Goal: Task Accomplishment & Management: Manage account settings

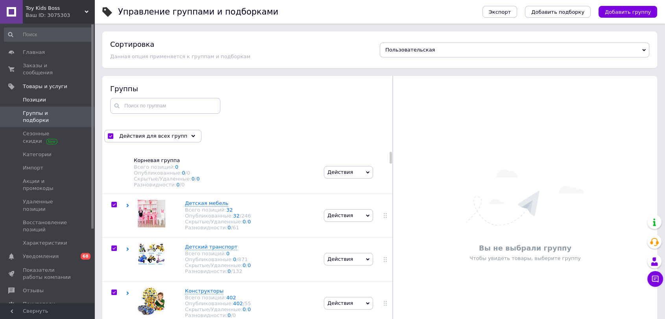
click at [37, 96] on span "Позиции" at bounding box center [34, 99] width 23 height 7
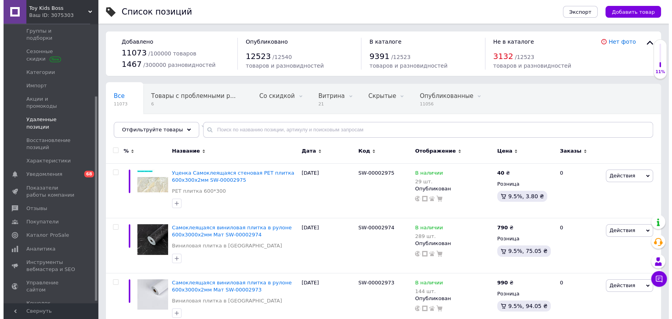
scroll to position [101, 0]
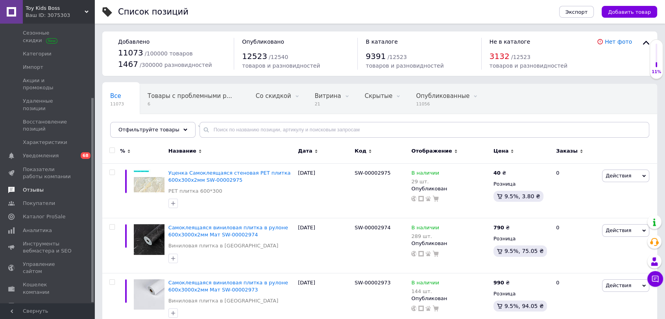
click at [37, 186] on span "Отзывы" at bounding box center [33, 189] width 21 height 7
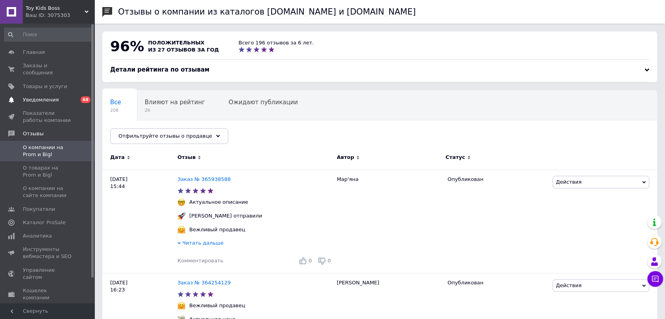
click at [33, 96] on span "Уведомления" at bounding box center [41, 99] width 36 height 7
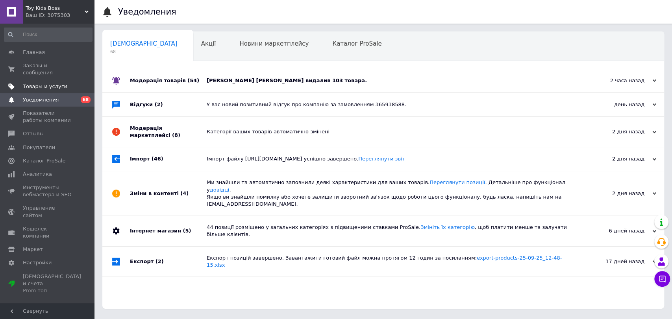
click at [38, 83] on span "Товары и услуги" at bounding box center [45, 86] width 44 height 7
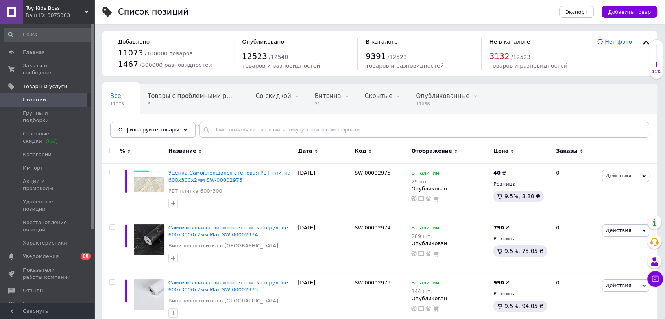
click at [48, 311] on link "Каталог ProSale" at bounding box center [48, 317] width 96 height 13
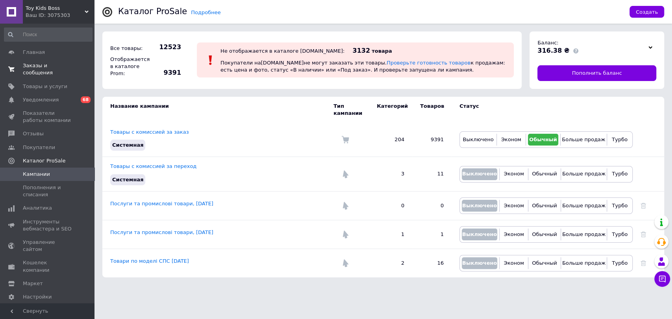
click at [44, 66] on span "Заказы и сообщения" at bounding box center [48, 69] width 50 height 14
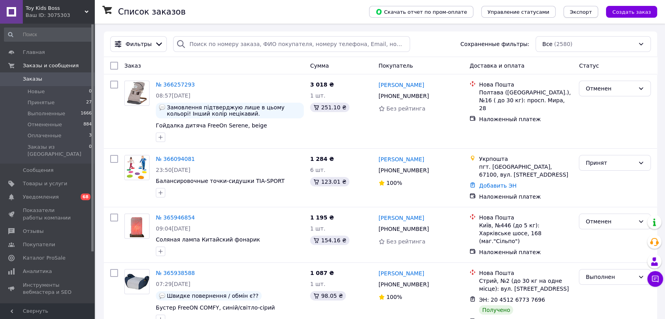
click at [591, 11] on span "Экспорт" at bounding box center [581, 12] width 22 height 6
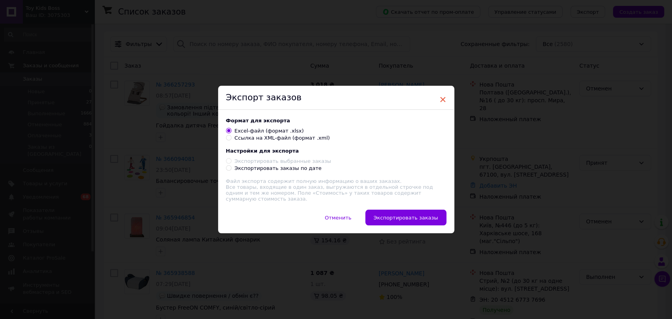
click at [441, 98] on span "×" at bounding box center [442, 99] width 7 height 13
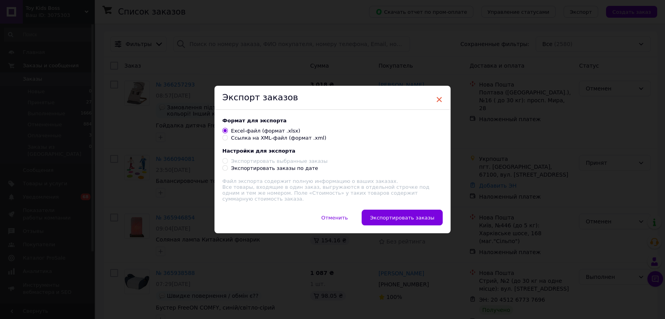
click at [439, 98] on span "×" at bounding box center [439, 99] width 7 height 13
click at [438, 99] on span "×" at bounding box center [439, 99] width 7 height 13
click at [348, 215] on span "Отменить" at bounding box center [334, 218] width 27 height 6
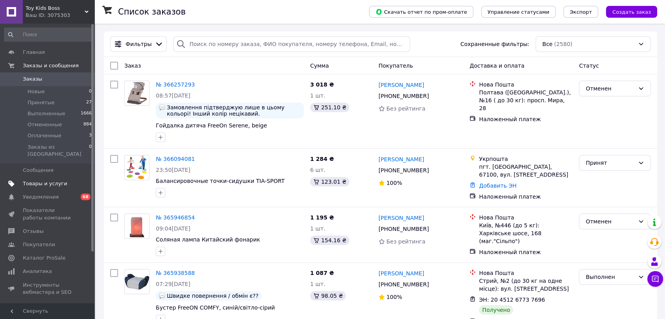
click at [54, 180] on span "Товары и услуги" at bounding box center [45, 183] width 44 height 7
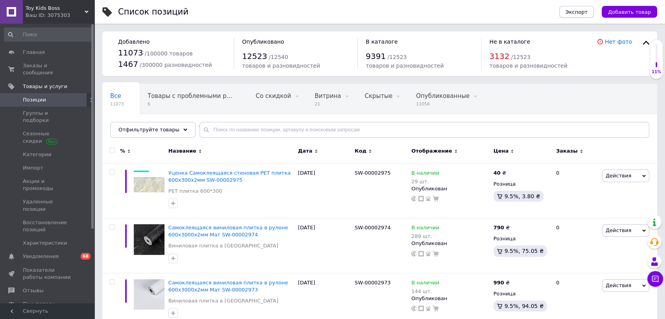
click at [587, 12] on span "Экспорт" at bounding box center [576, 12] width 22 height 6
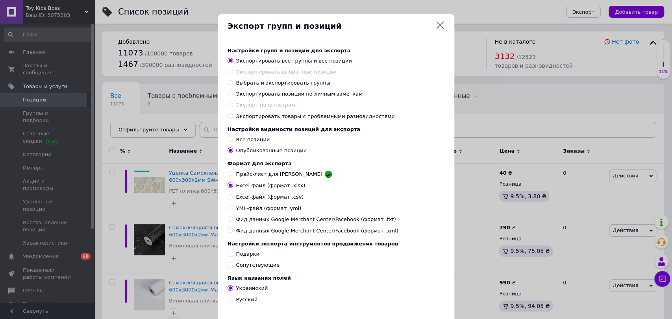
click at [439, 24] on icon at bounding box center [439, 24] width 9 height 9
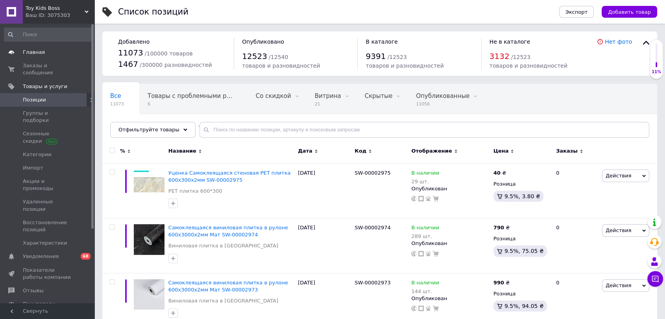
click at [33, 52] on span "Главная" at bounding box center [34, 52] width 22 height 7
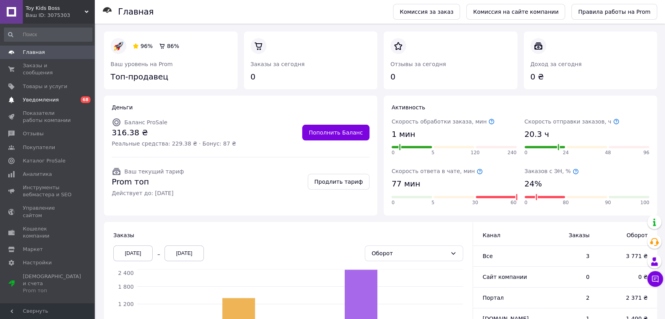
click at [44, 96] on span "Уведомления" at bounding box center [41, 99] width 36 height 7
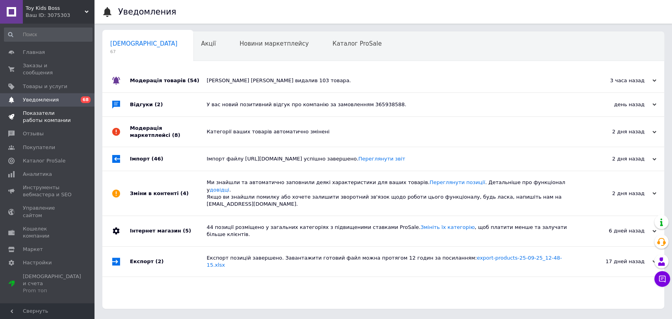
click at [47, 111] on span "Показатели работы компании" at bounding box center [48, 117] width 50 height 14
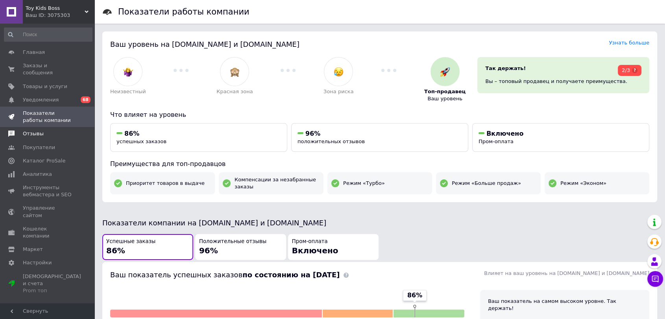
click at [36, 130] on span "Отзывы" at bounding box center [33, 133] width 21 height 7
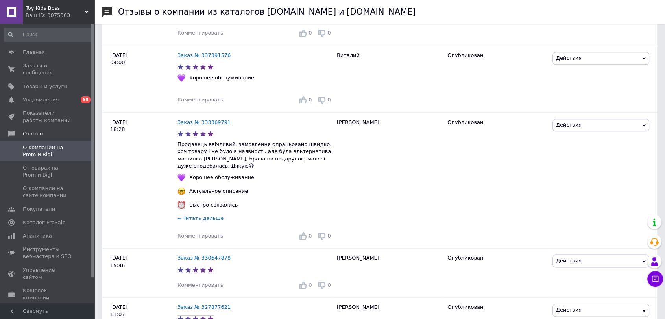
scroll to position [962, 0]
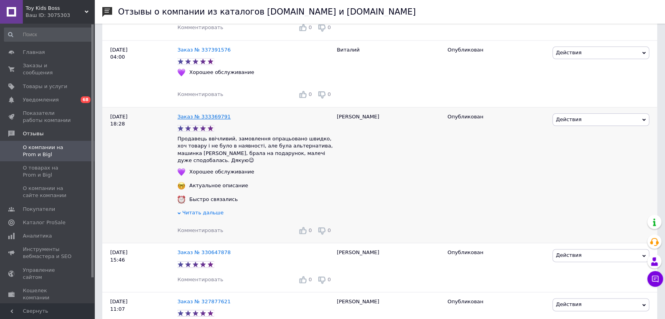
click at [197, 120] on link "Заказ № 333369791" at bounding box center [203, 117] width 53 height 6
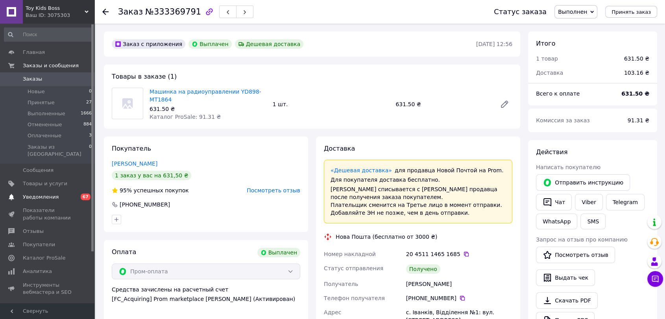
click at [39, 194] on span "Уведомления" at bounding box center [41, 197] width 36 height 7
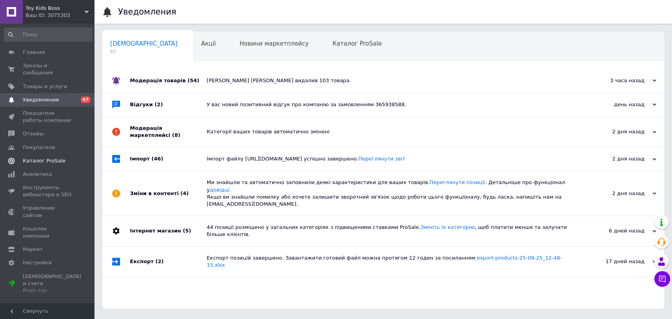
click at [50, 157] on span "Каталог ProSale" at bounding box center [44, 160] width 42 height 7
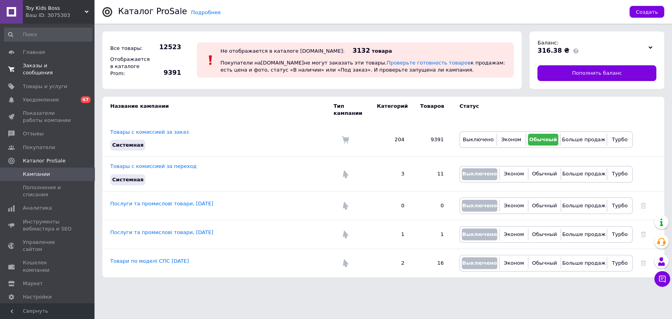
click at [39, 66] on span "Заказы и сообщения" at bounding box center [48, 69] width 50 height 14
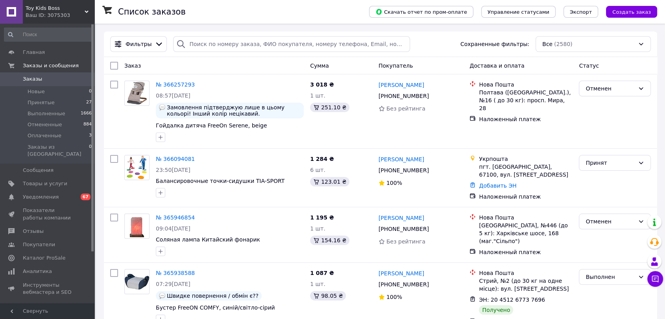
click at [68, 13] on div "Ваш ID: 3075303" at bounding box center [60, 15] width 69 height 7
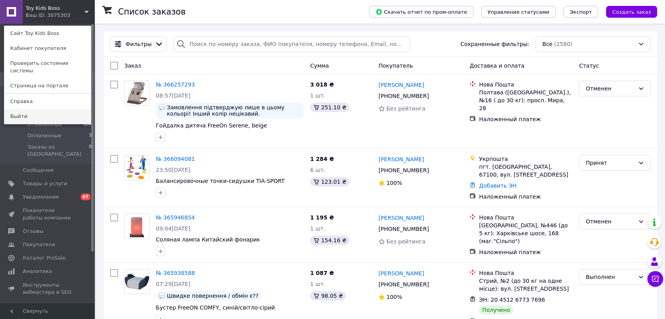
click at [63, 109] on link "Выйти" at bounding box center [47, 116] width 87 height 15
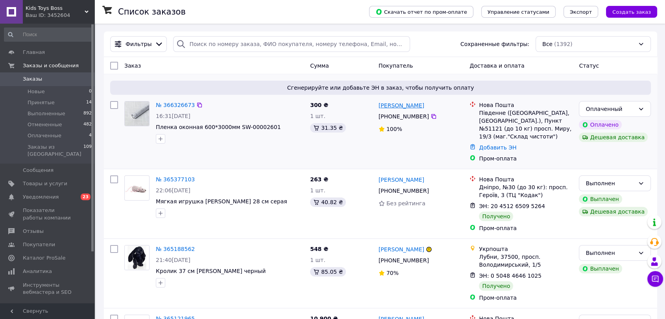
click at [403, 107] on link "Надія Іоганова" at bounding box center [401, 106] width 46 height 8
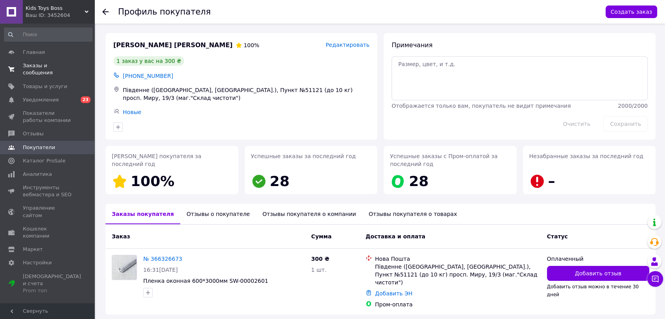
click at [53, 64] on span "Заказы и сообщения" at bounding box center [48, 69] width 50 height 14
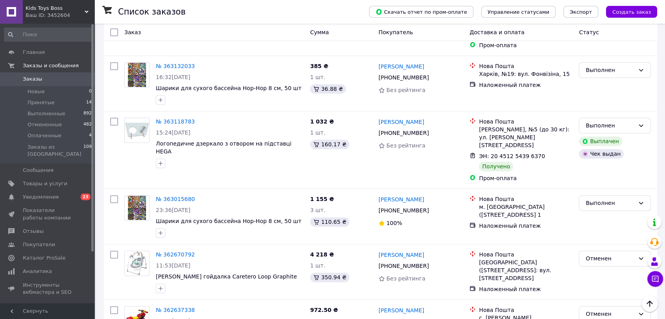
scroll to position [953, 0]
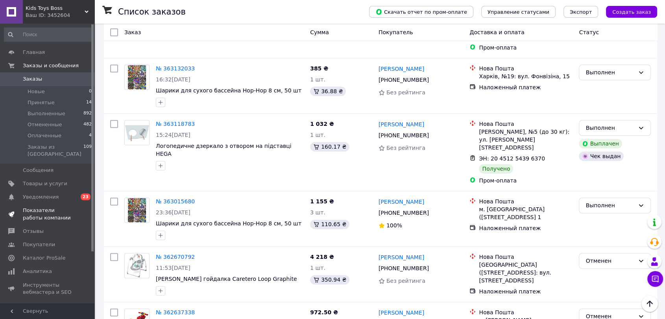
click at [58, 207] on span "Показатели работы компании" at bounding box center [48, 214] width 50 height 14
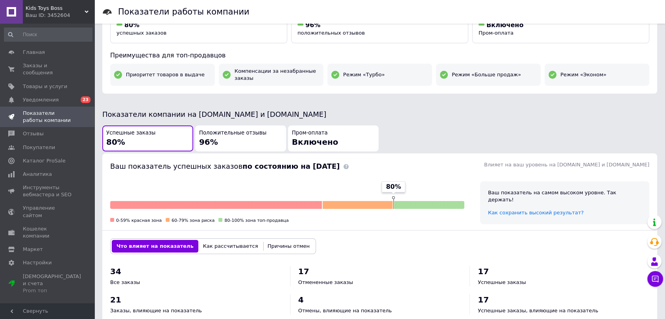
scroll to position [87, 0]
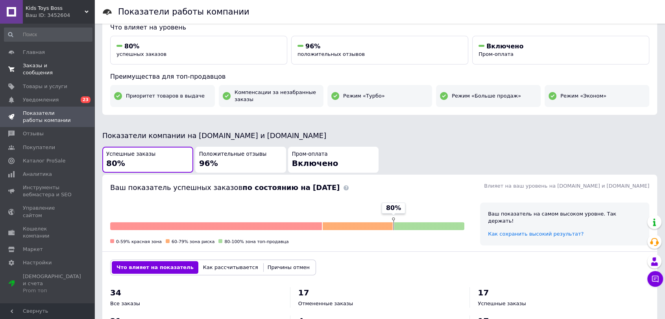
click at [50, 64] on span "Заказы и сообщения" at bounding box center [48, 69] width 50 height 14
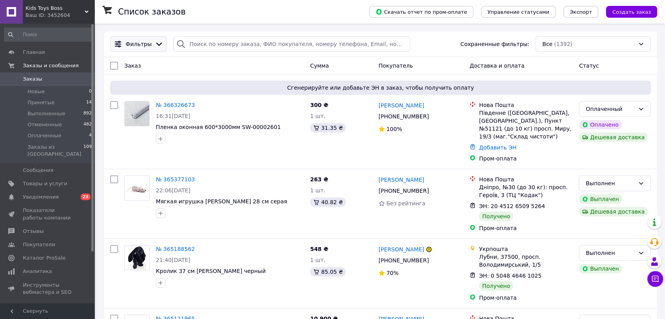
click at [133, 44] on span "Фильтры" at bounding box center [139, 44] width 26 height 8
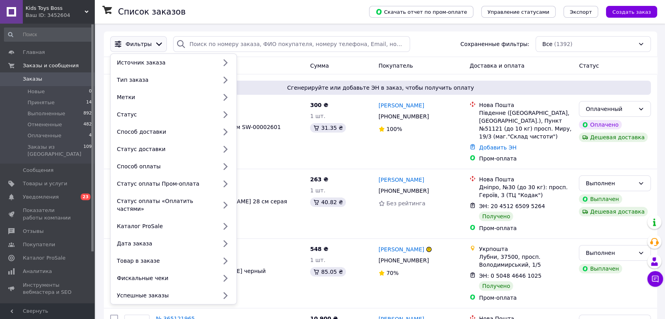
click at [133, 44] on span "Фильтры" at bounding box center [139, 44] width 26 height 8
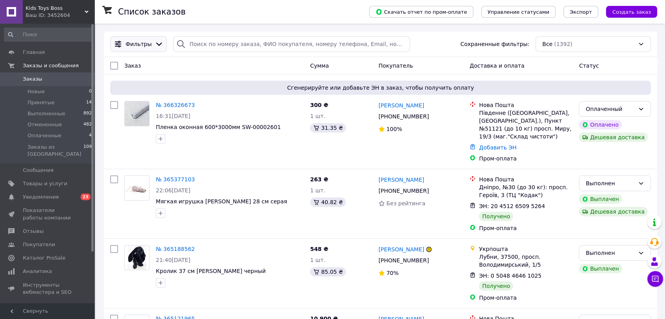
click at [144, 45] on span "Фильтры" at bounding box center [139, 44] width 26 height 8
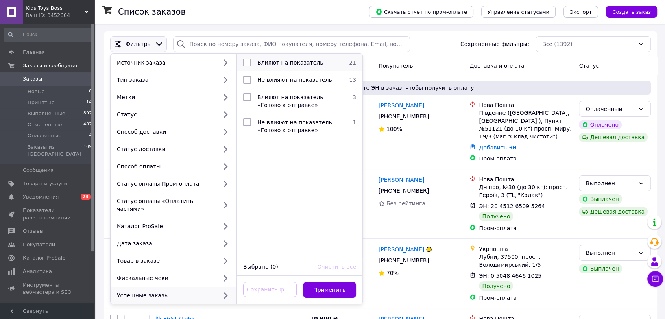
click at [245, 61] on input "checkbox" at bounding box center [247, 63] width 8 height 8
checkbox input "true"
click at [333, 282] on button "Применить" at bounding box center [330, 290] width 54 height 16
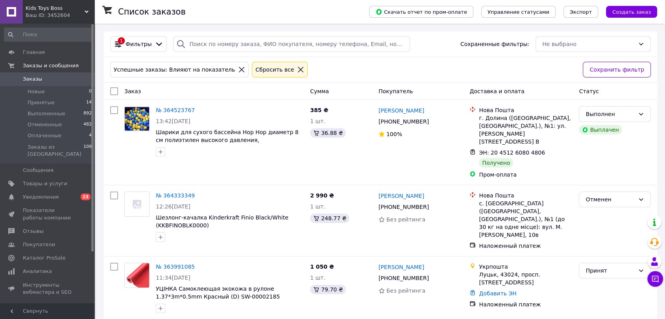
click at [297, 70] on icon at bounding box center [300, 69] width 7 height 7
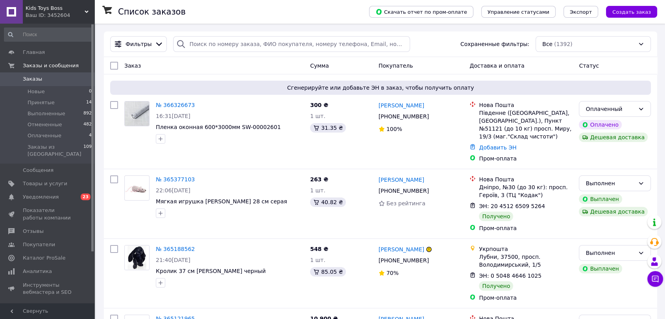
click at [112, 64] on input "checkbox" at bounding box center [114, 66] width 8 height 8
checkbox input "true"
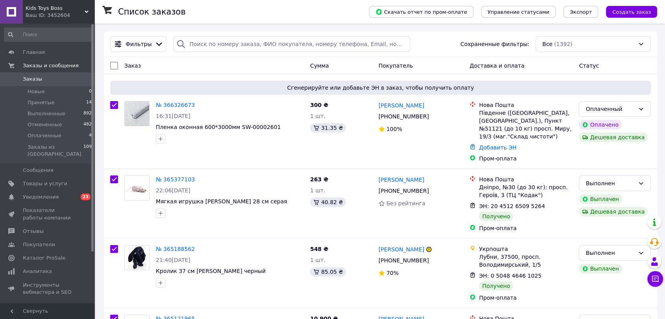
checkbox input "true"
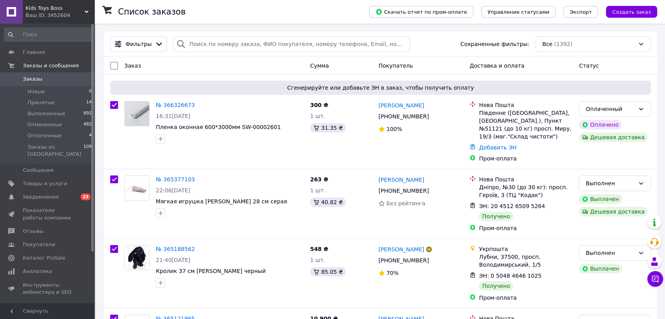
checkbox input "true"
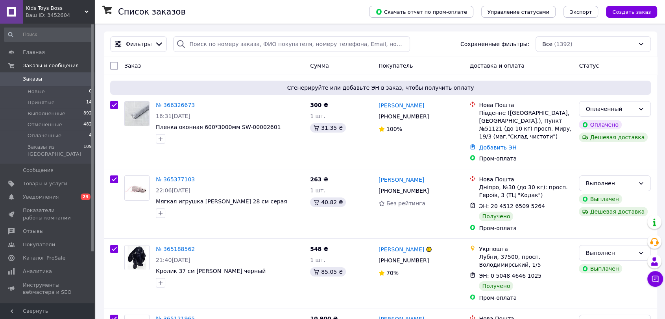
checkbox input "true"
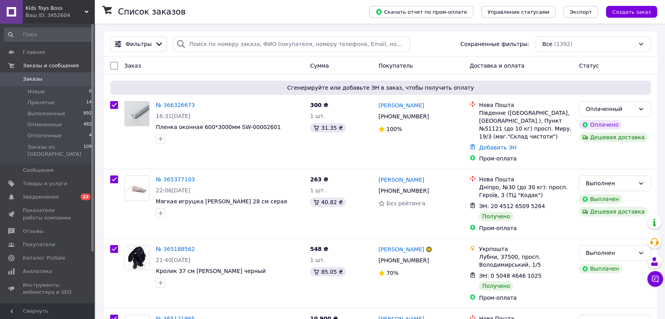
checkbox input "true"
click at [146, 68] on span "Действия для 20 заказов" at bounding box center [154, 66] width 68 height 8
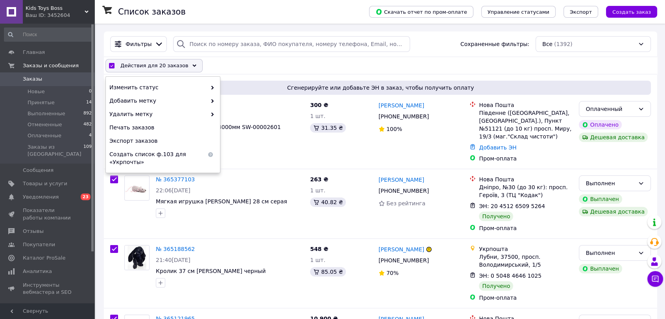
click at [146, 63] on span "Действия для 20 заказов" at bounding box center [154, 66] width 68 height 8
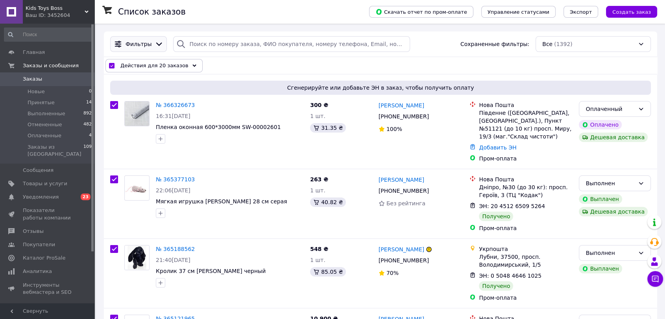
click at [144, 42] on span "Фильтры" at bounding box center [139, 44] width 26 height 8
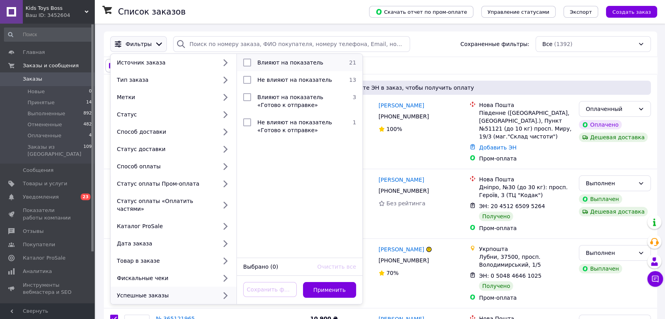
click at [245, 61] on input "checkbox" at bounding box center [247, 63] width 8 height 8
checkbox input "true"
click at [333, 282] on button "Применить" at bounding box center [330, 290] width 54 height 16
checkbox input "false"
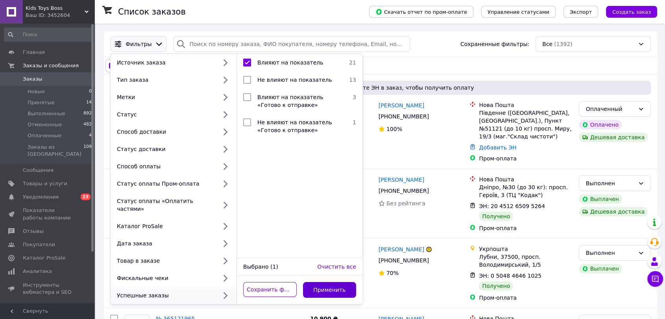
checkbox input "false"
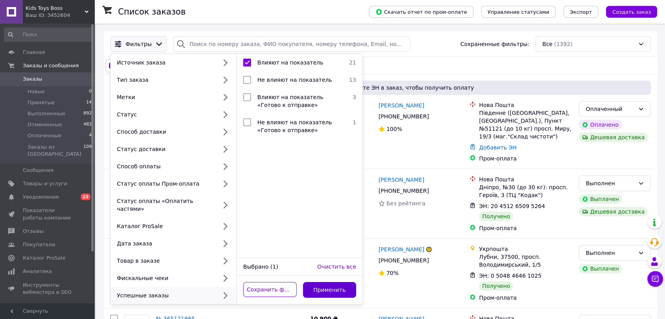
checkbox input "false"
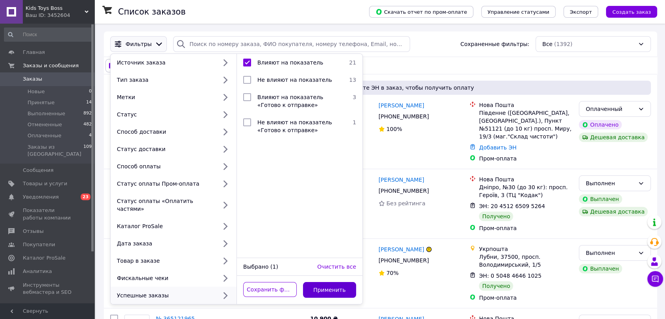
checkbox input "false"
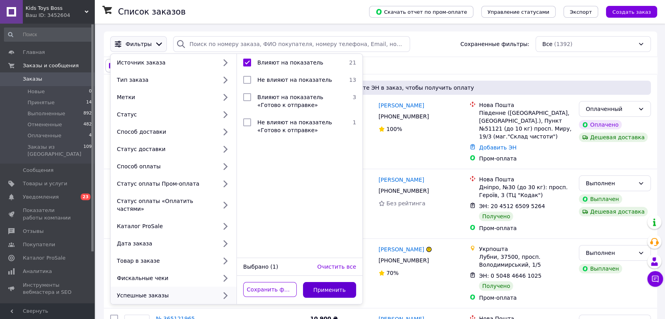
checkbox input "false"
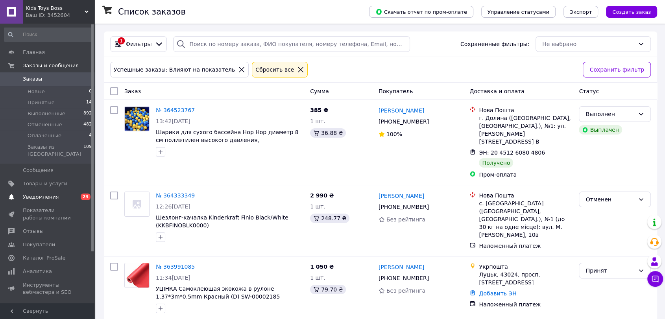
click at [46, 194] on span "Уведомления" at bounding box center [41, 197] width 36 height 7
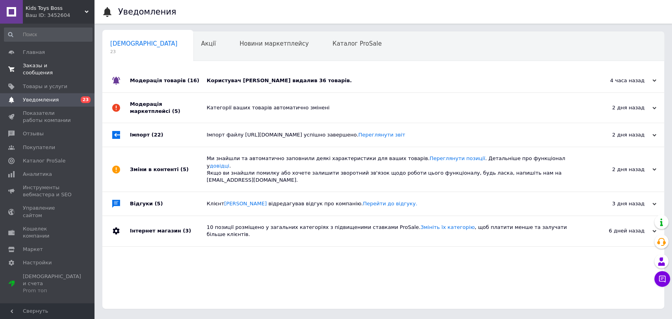
click at [53, 65] on span "Заказы и сообщения" at bounding box center [48, 69] width 50 height 14
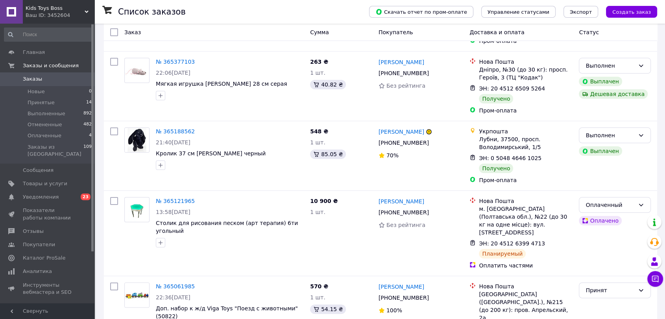
scroll to position [131, 0]
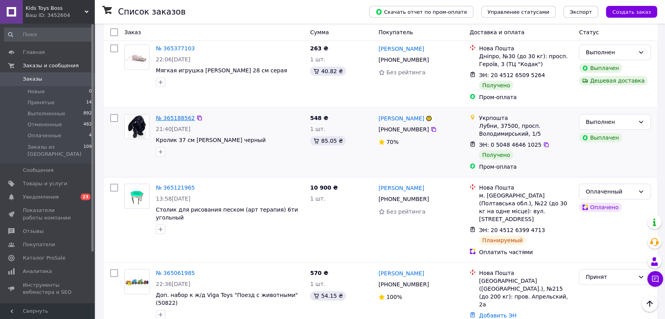
click at [177, 115] on link "№ 365188562" at bounding box center [175, 118] width 39 height 6
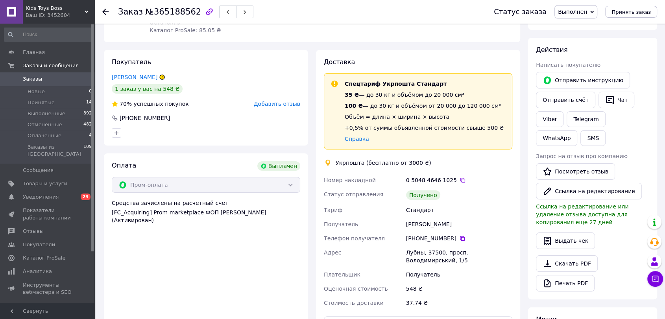
scroll to position [131, 0]
